Goal: Information Seeking & Learning: Learn about a topic

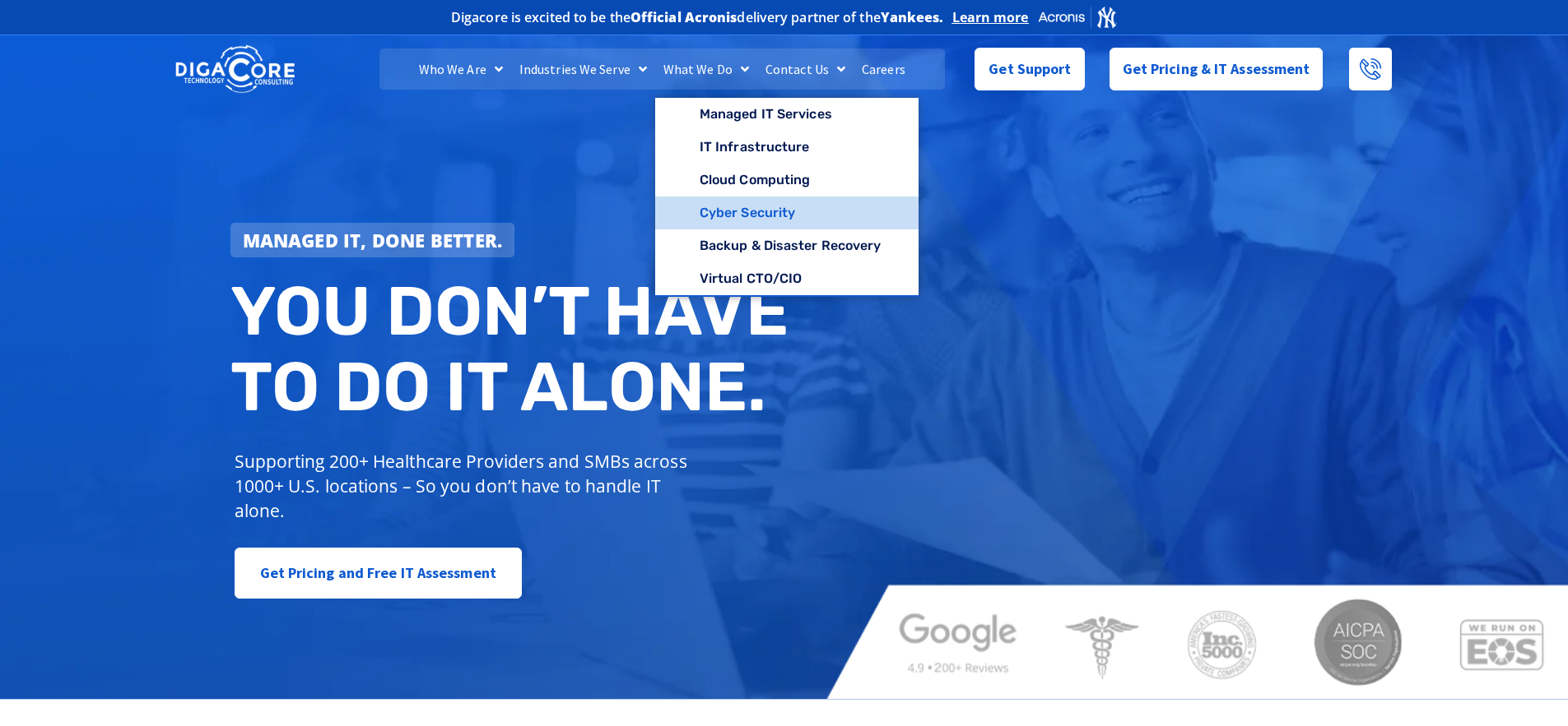
click at [757, 217] on link "Cyber Security" at bounding box center [787, 213] width 264 height 32
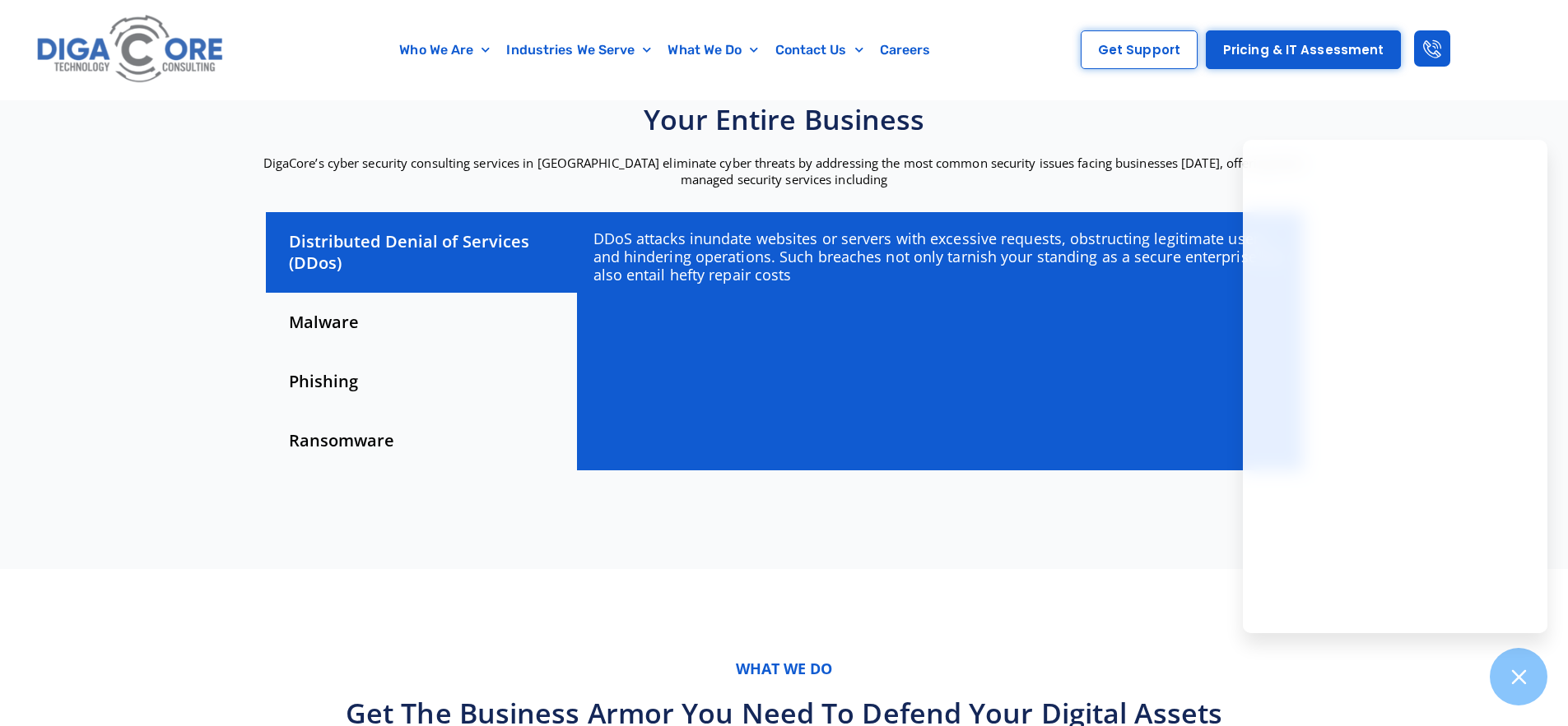
scroll to position [447, 0]
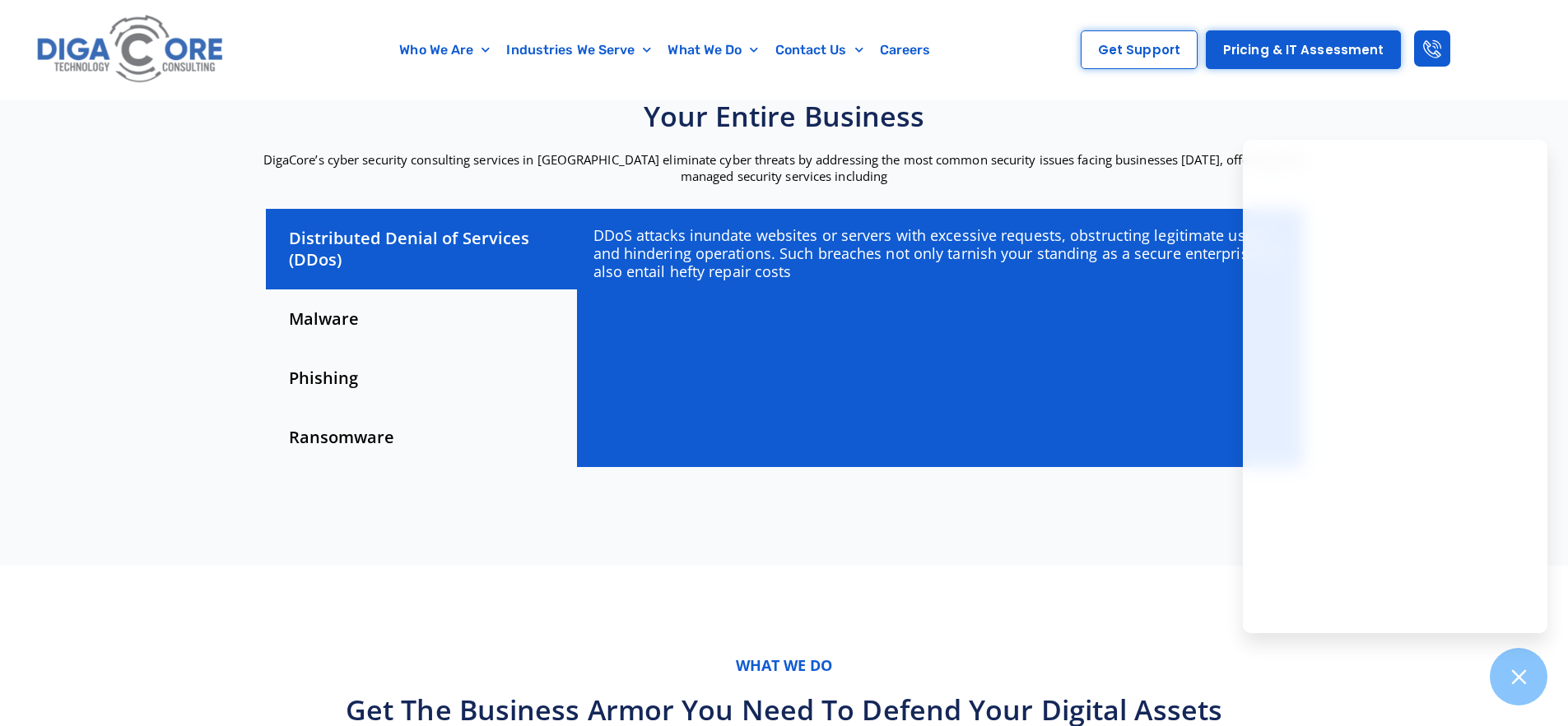
click at [336, 376] on div "Phishing" at bounding box center [421, 379] width 311 height 59
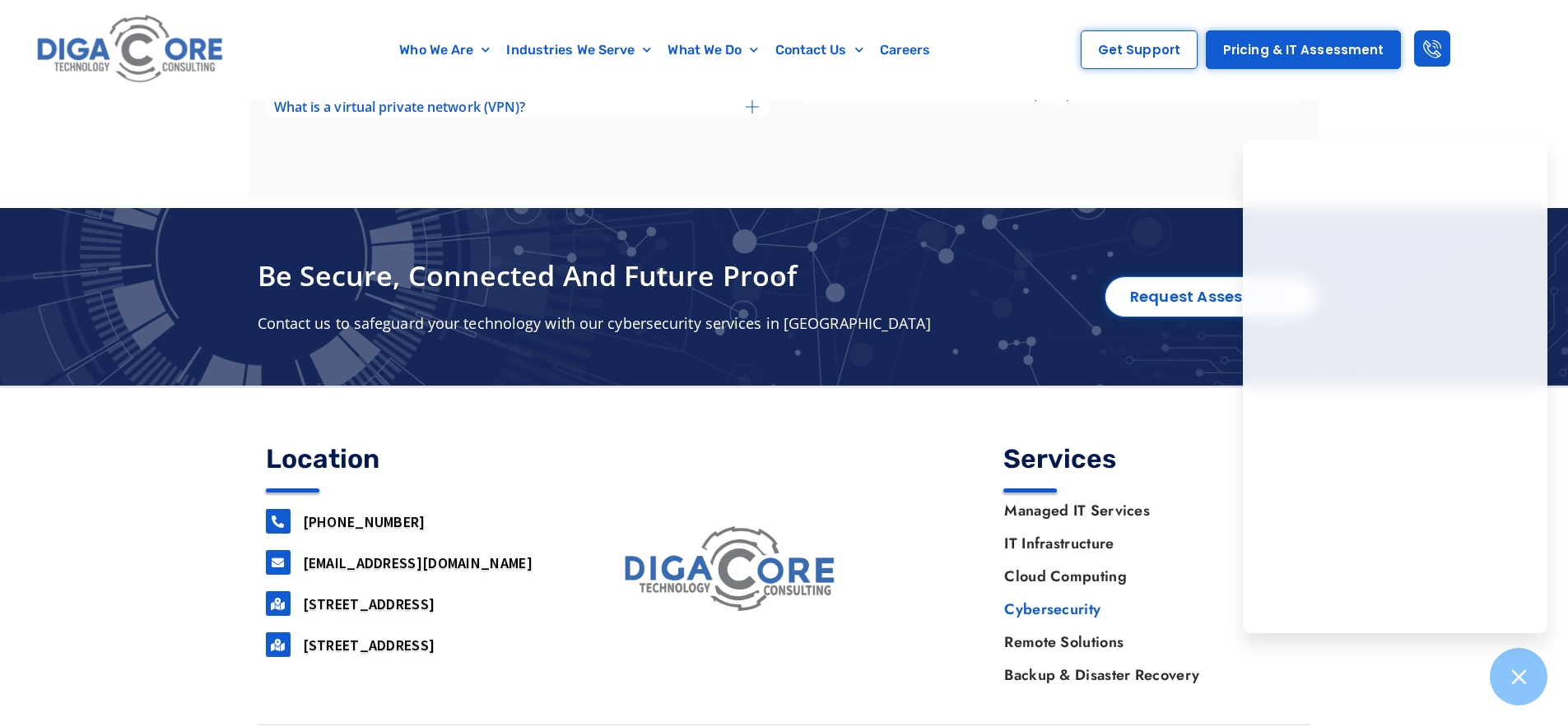
scroll to position [5666, 0]
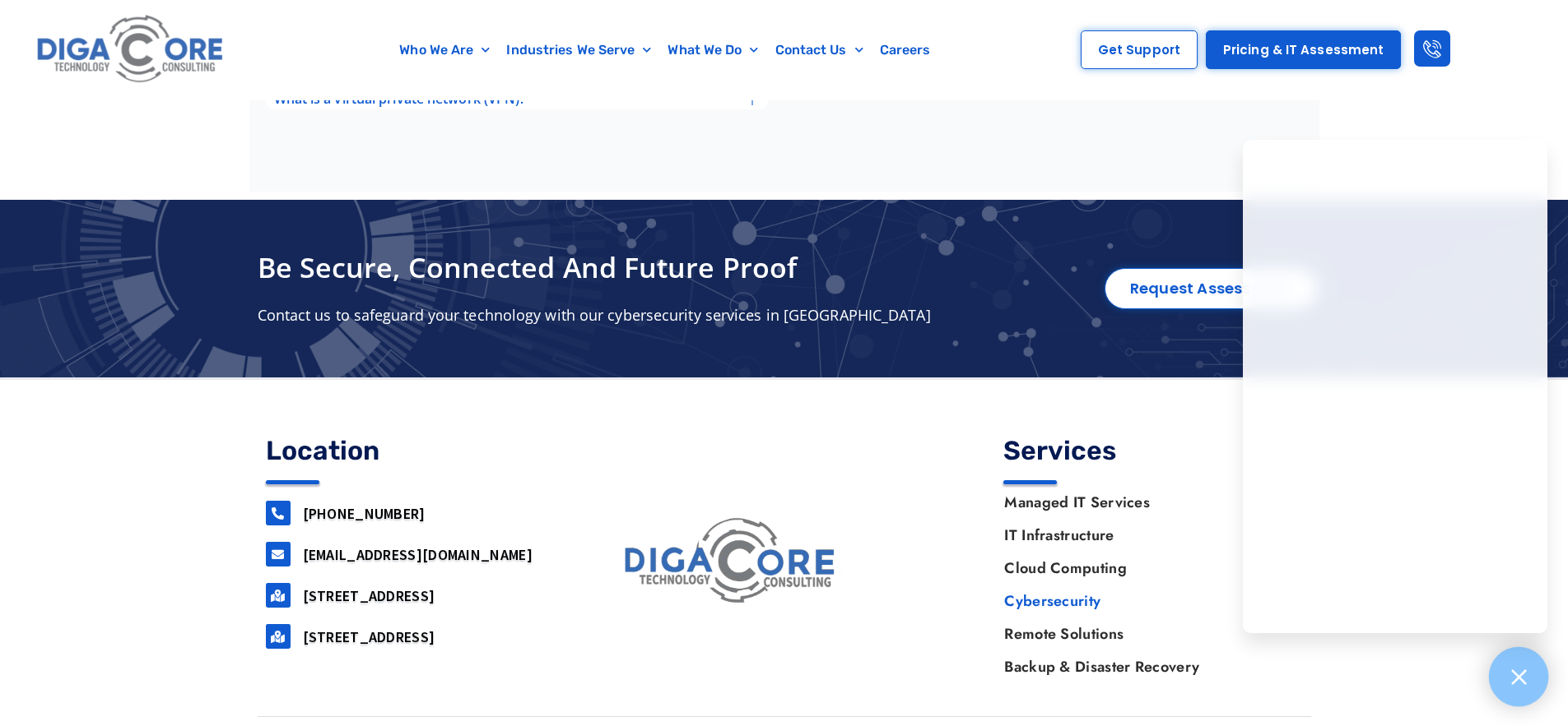
click at [1518, 676] on icon at bounding box center [1519, 677] width 15 height 15
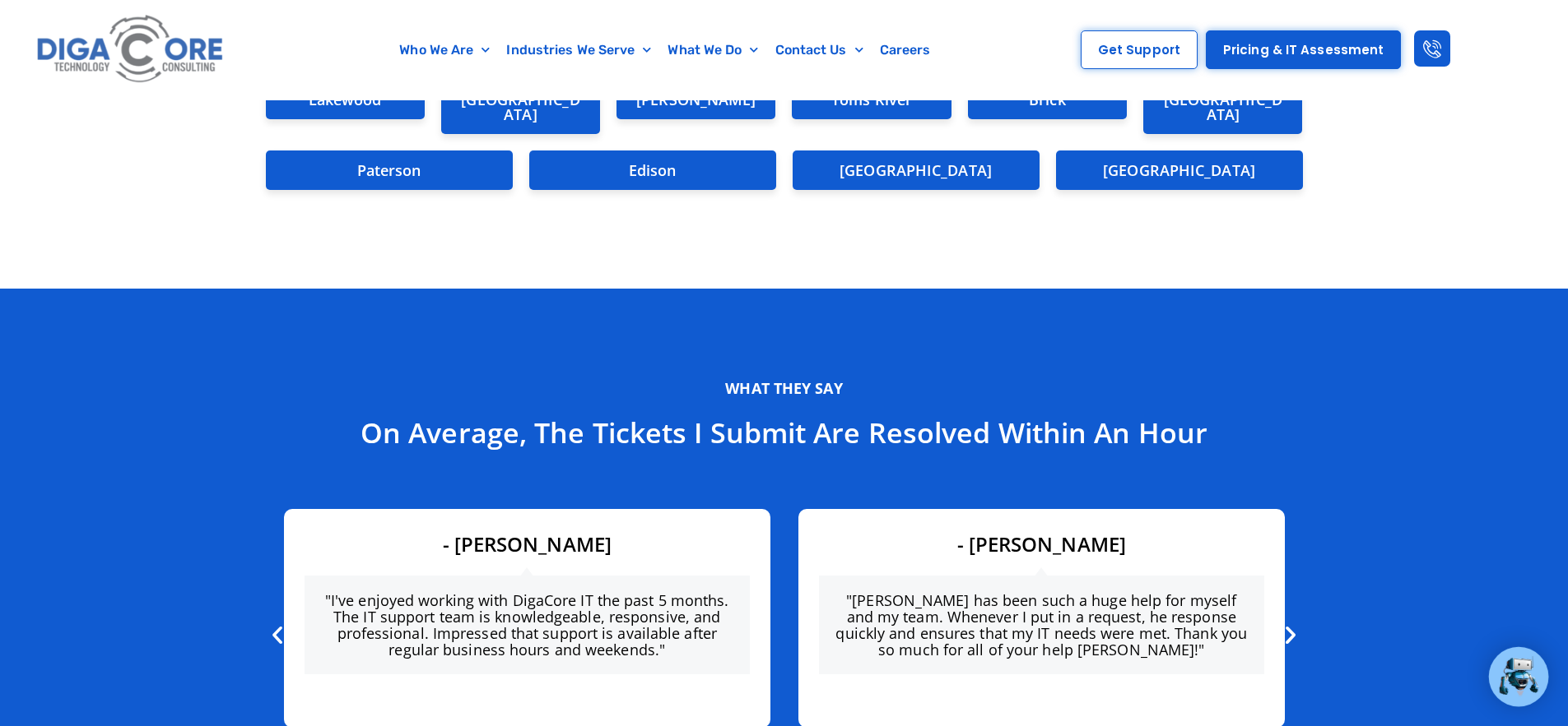
scroll to position [3568, 0]
